Goal: Find specific page/section: Find specific page/section

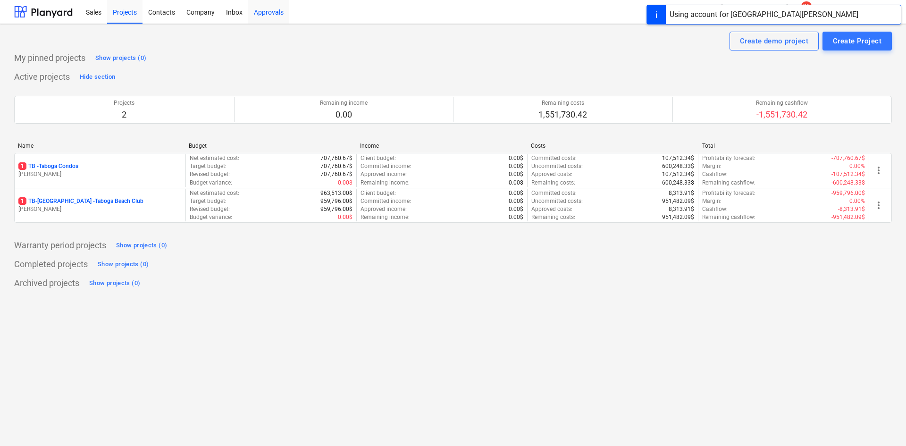
click at [264, 16] on div "Approvals" at bounding box center [268, 12] width 41 height 24
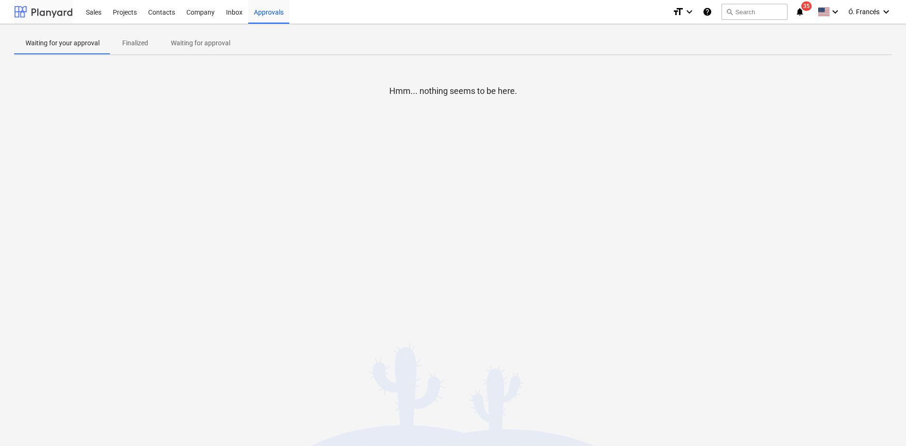
click at [53, 10] on div at bounding box center [43, 12] width 59 height 24
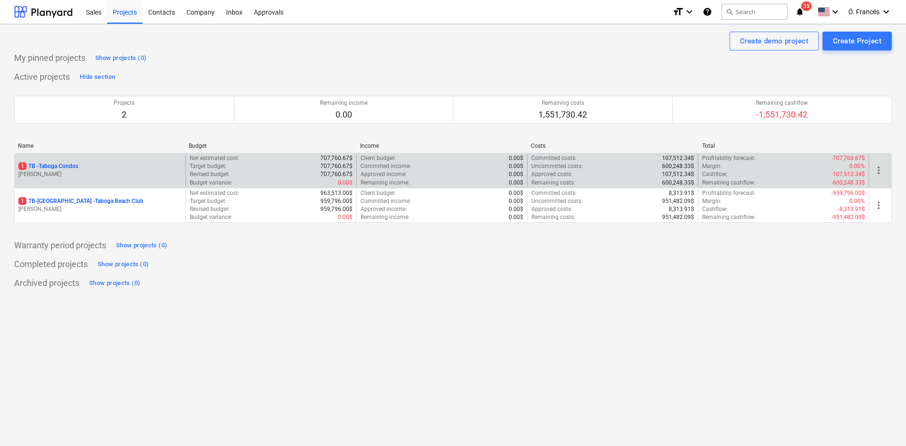
click at [65, 165] on p "1 TB - Taboga Condos" at bounding box center [48, 166] width 60 height 8
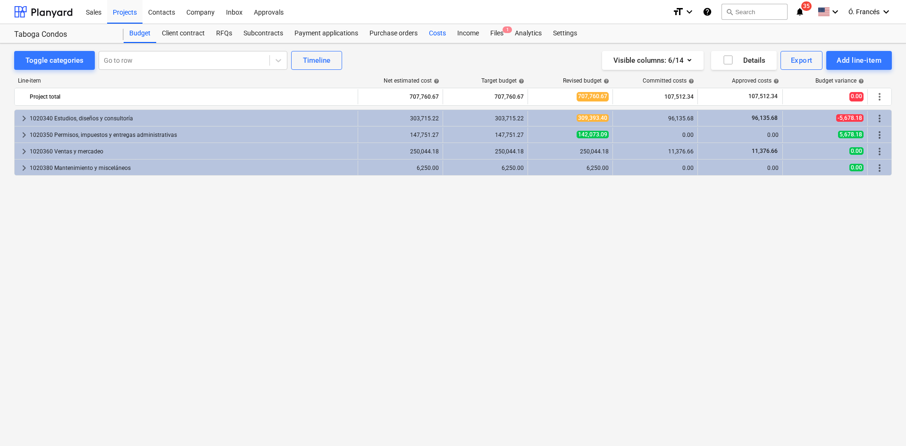
click at [441, 36] on div "Costs" at bounding box center [437, 33] width 28 height 19
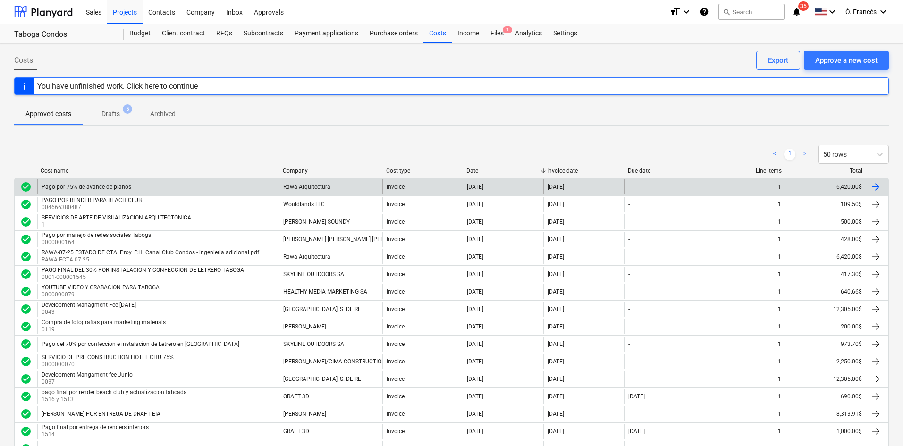
click at [134, 188] on div "Pago por 75% de avance de planos" at bounding box center [158, 186] width 242 height 15
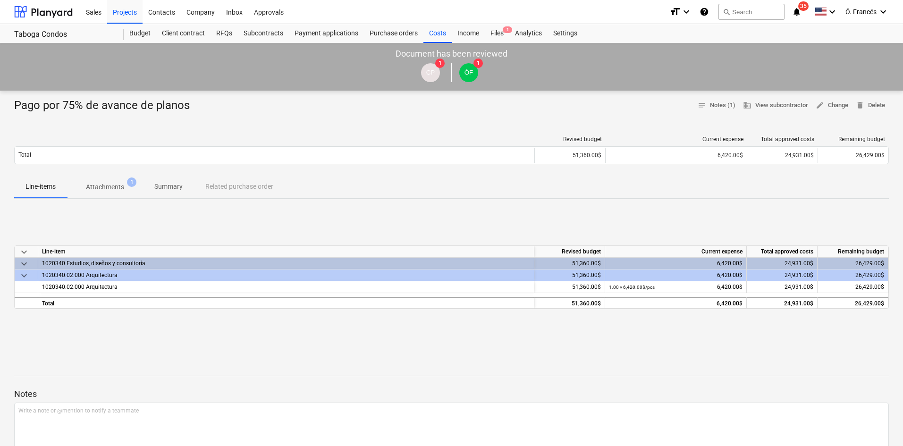
click at [108, 185] on p "Attachments" at bounding box center [105, 187] width 38 height 10
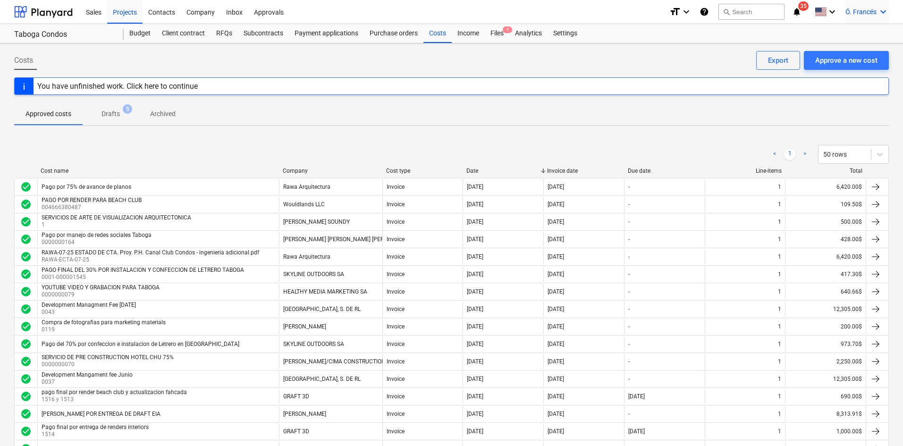
click at [885, 14] on icon "keyboard_arrow_down" at bounding box center [882, 11] width 11 height 11
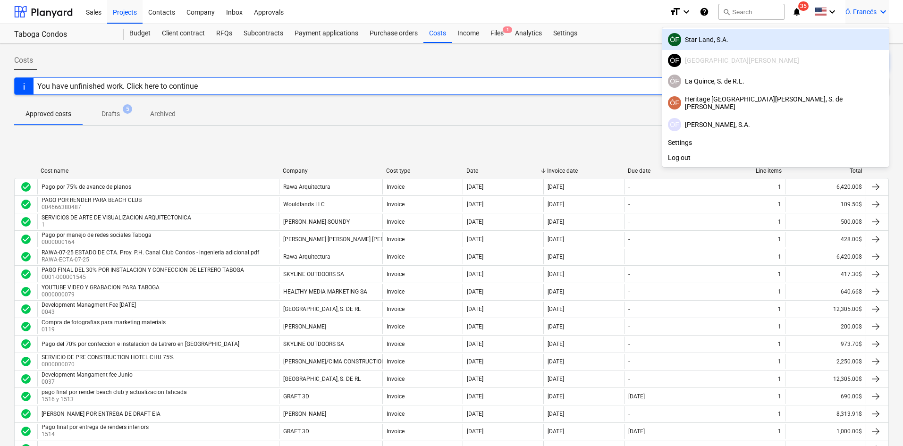
click at [293, 160] on div at bounding box center [451, 223] width 903 height 446
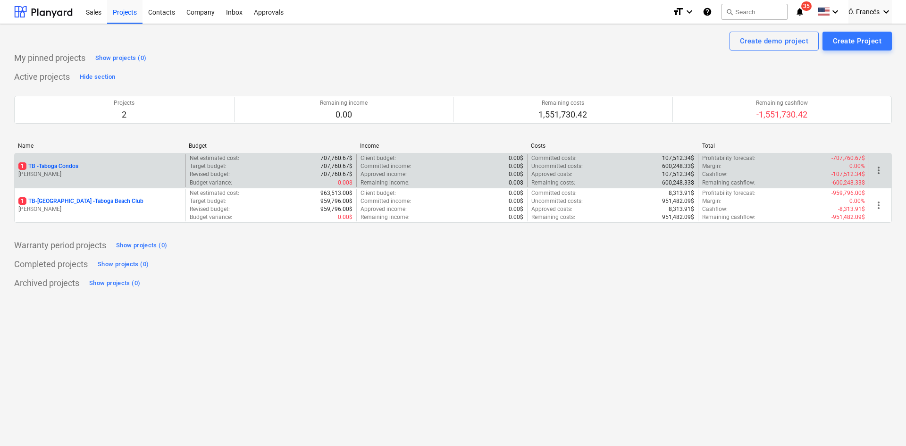
click at [69, 168] on p "1 TB - Taboga Condos" at bounding box center [48, 166] width 60 height 8
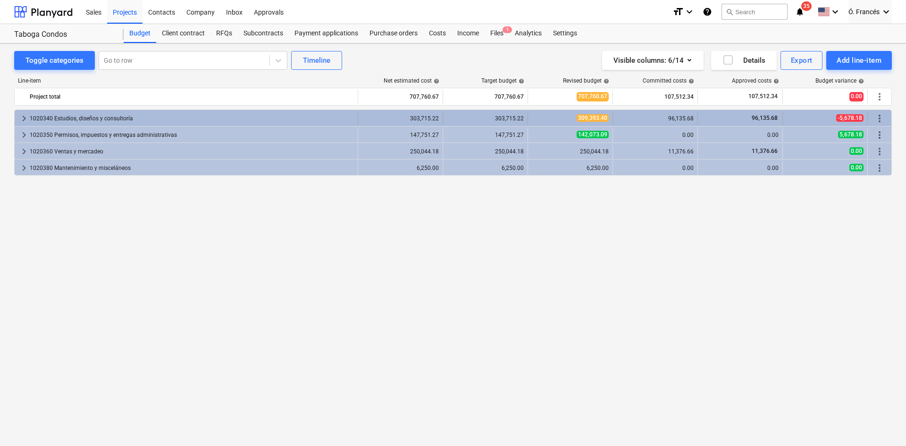
click at [22, 118] on span "keyboard_arrow_right" at bounding box center [23, 118] width 11 height 11
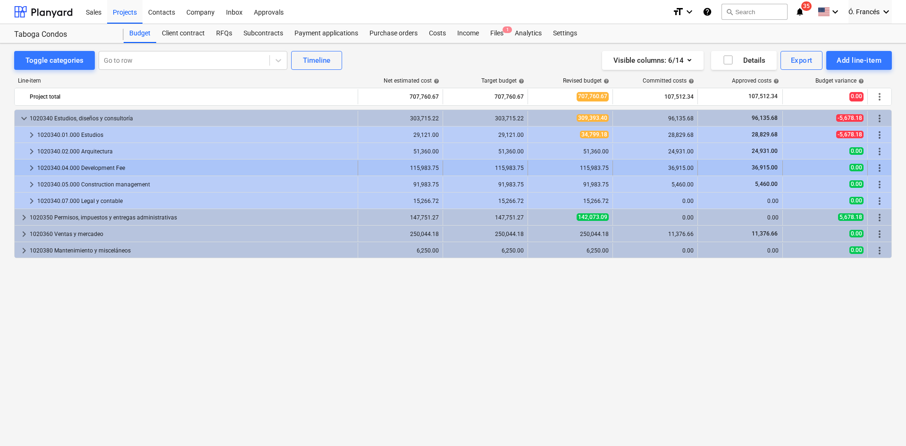
click at [29, 165] on span "keyboard_arrow_right" at bounding box center [31, 167] width 11 height 11
